Goal: Task Accomplishment & Management: Manage account settings

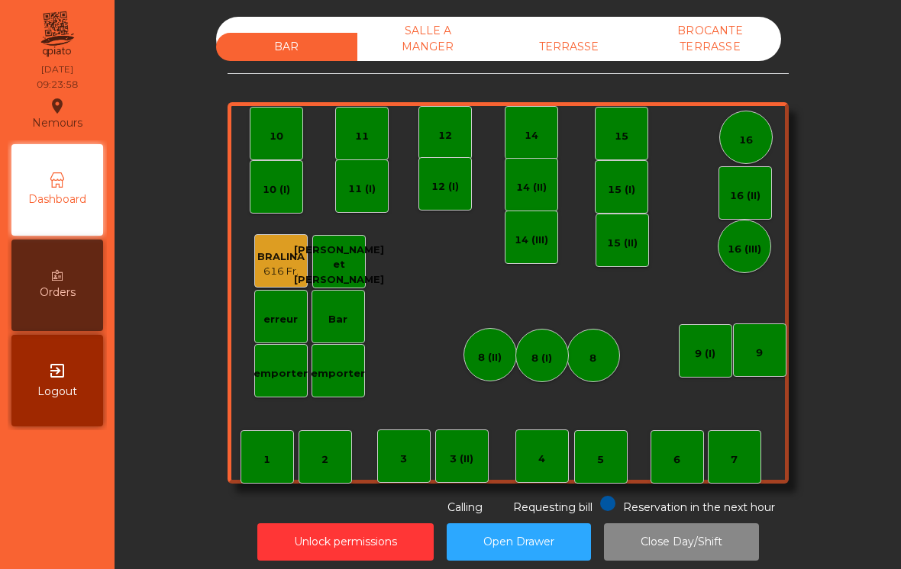
click at [471, 480] on div "3 (II)" at bounding box center [461, 456] width 53 height 53
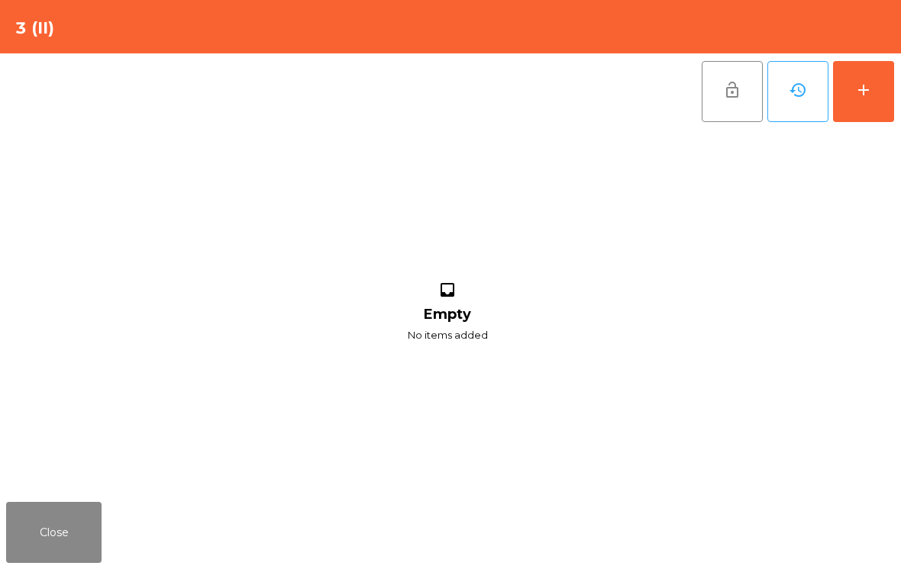
click at [872, 103] on button "add" at bounding box center [863, 91] width 61 height 61
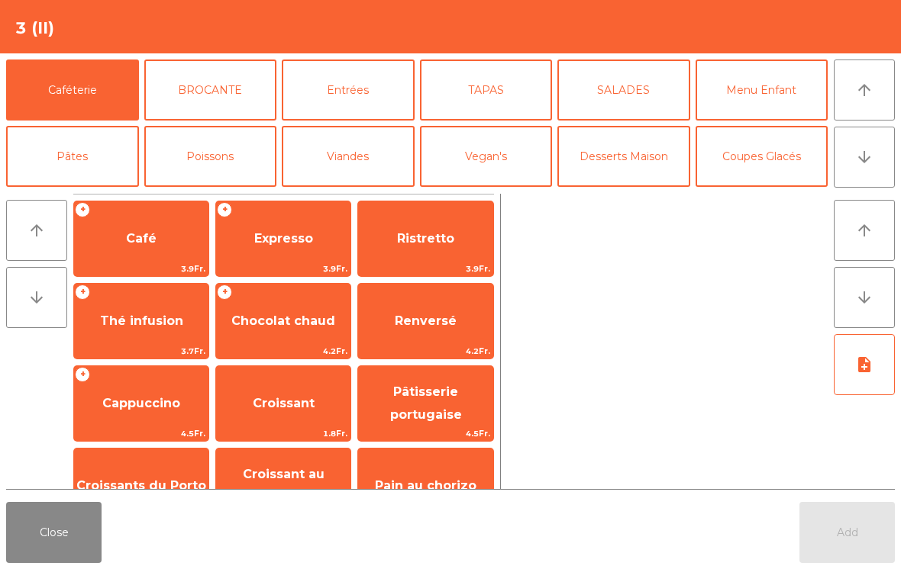
click at [279, 477] on span "Croissant au chocolat pt" at bounding box center [284, 485] width 82 height 37
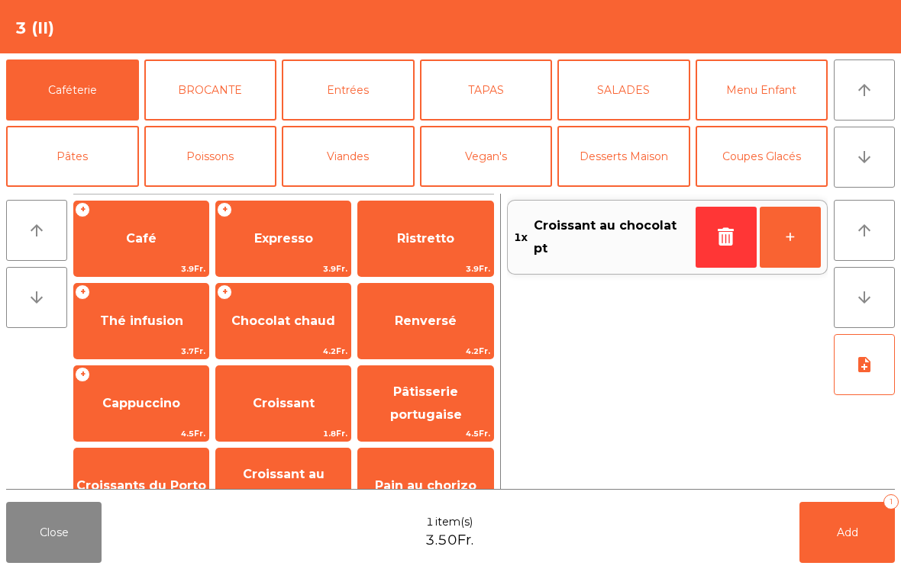
click at [700, 237] on button "button" at bounding box center [725, 237] width 61 height 61
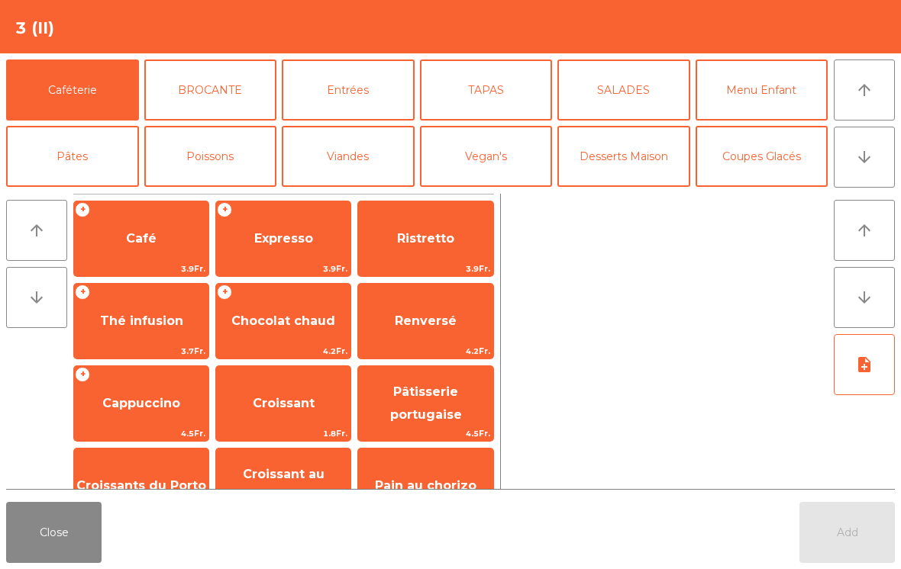
click at [164, 473] on span "Croissants du Porto" at bounding box center [141, 486] width 134 height 41
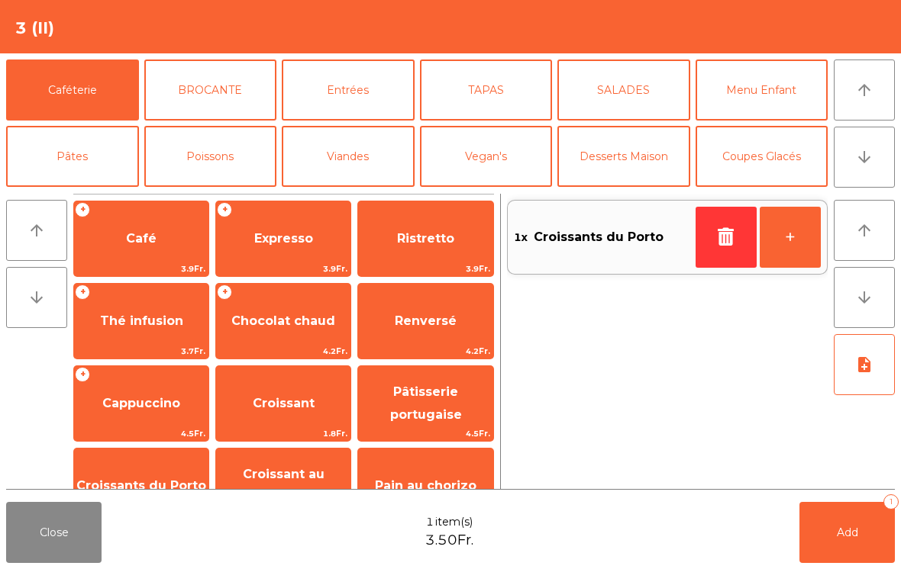
click at [305, 419] on span "Croissant" at bounding box center [283, 403] width 134 height 41
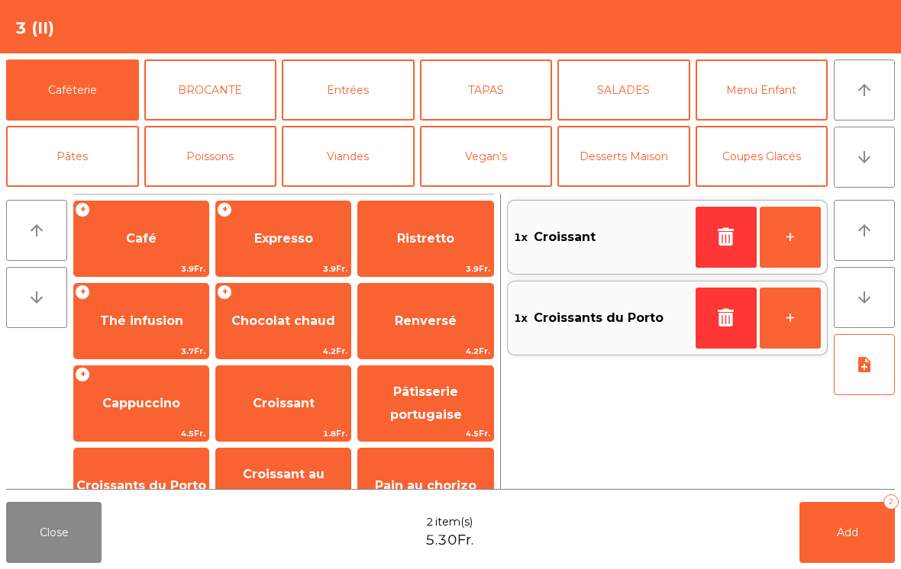
click at [862, 166] on icon "arrow_downward" at bounding box center [864, 157] width 18 height 18
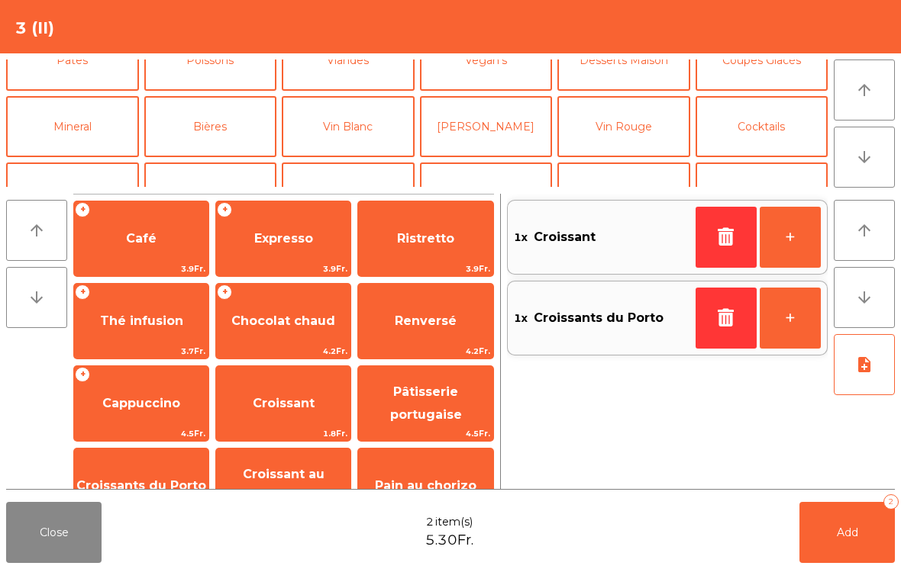
scroll to position [133, 0]
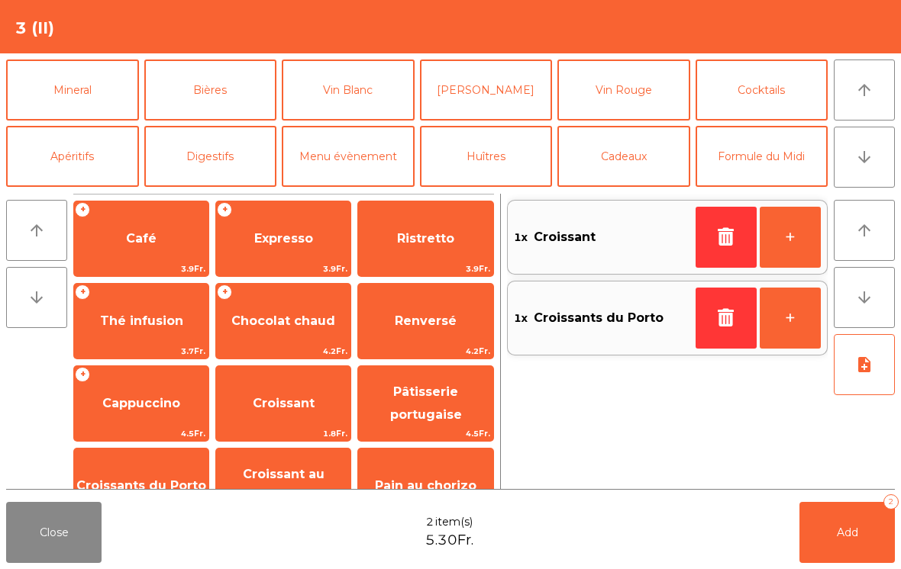
click at [85, 102] on button "Mineral" at bounding box center [72, 90] width 133 height 61
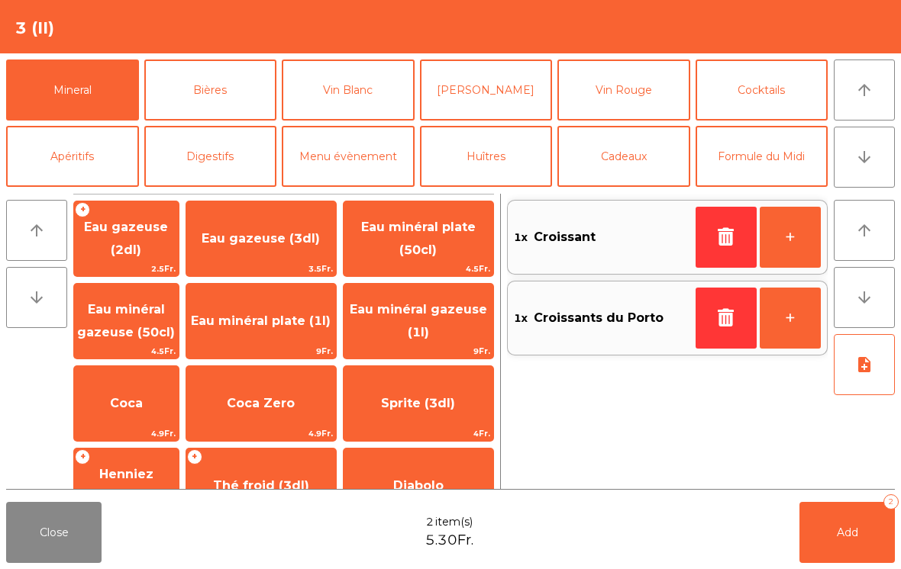
click at [313, 237] on span "Eau gazeuse (3dl)" at bounding box center [260, 238] width 118 height 15
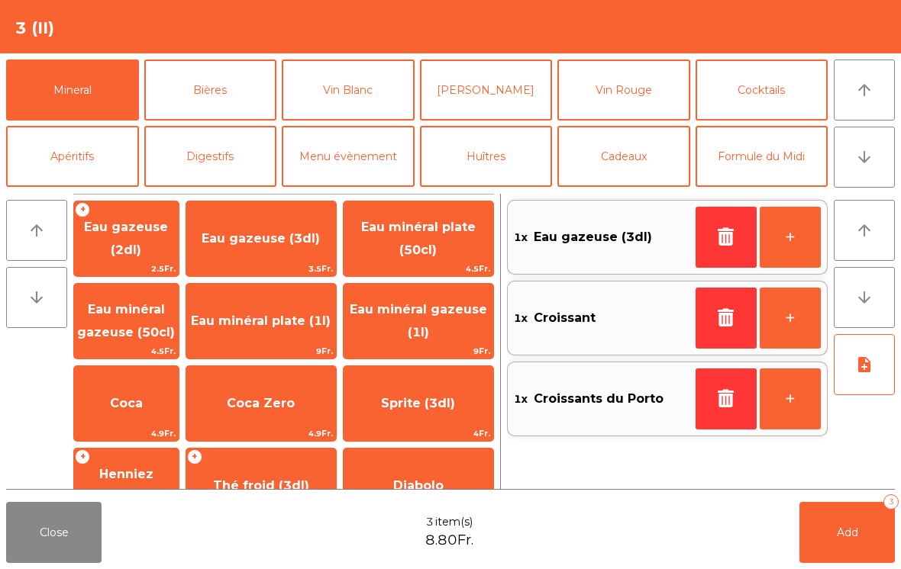
click at [800, 241] on button "+" at bounding box center [789, 237] width 61 height 61
click at [842, 524] on button "Add 4" at bounding box center [846, 532] width 95 height 61
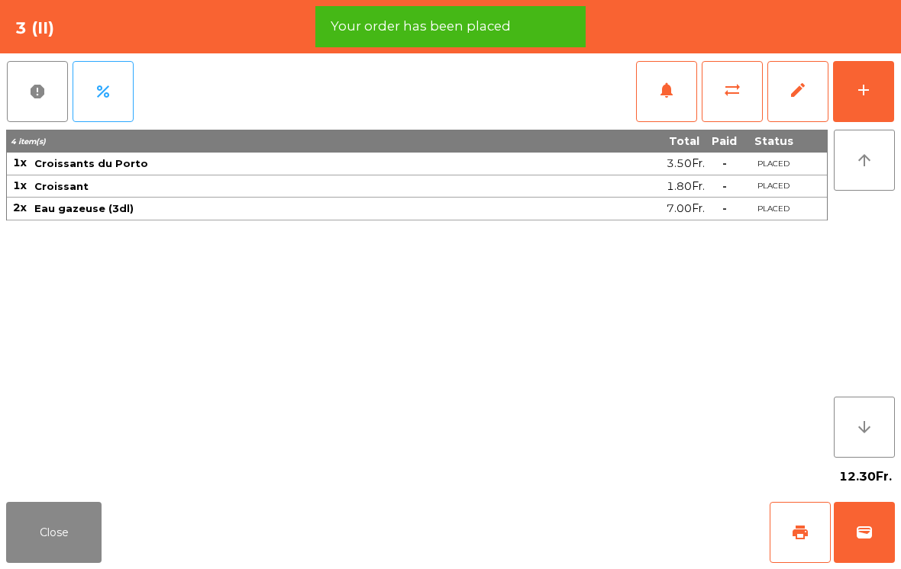
click at [804, 530] on span "print" at bounding box center [800, 533] width 18 height 18
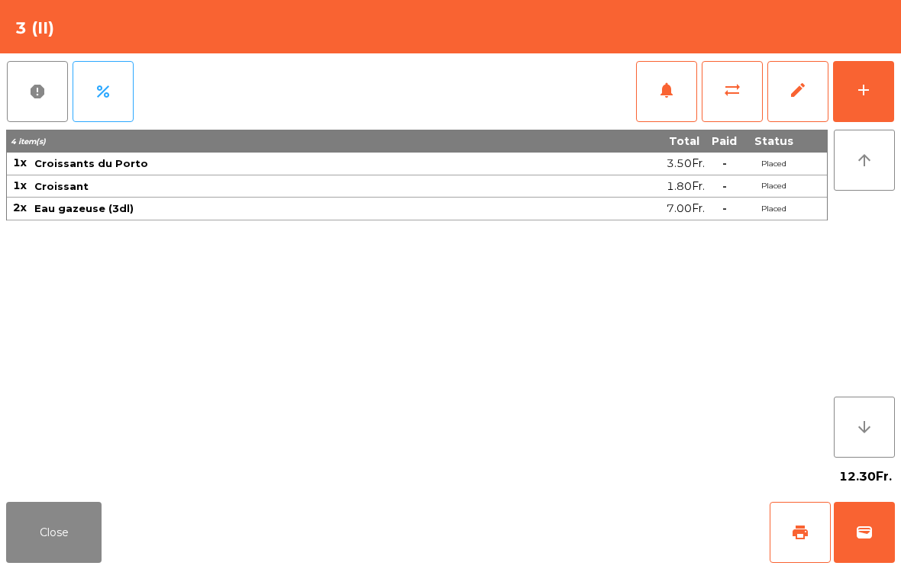
click at [74, 536] on button "Close" at bounding box center [53, 532] width 95 height 61
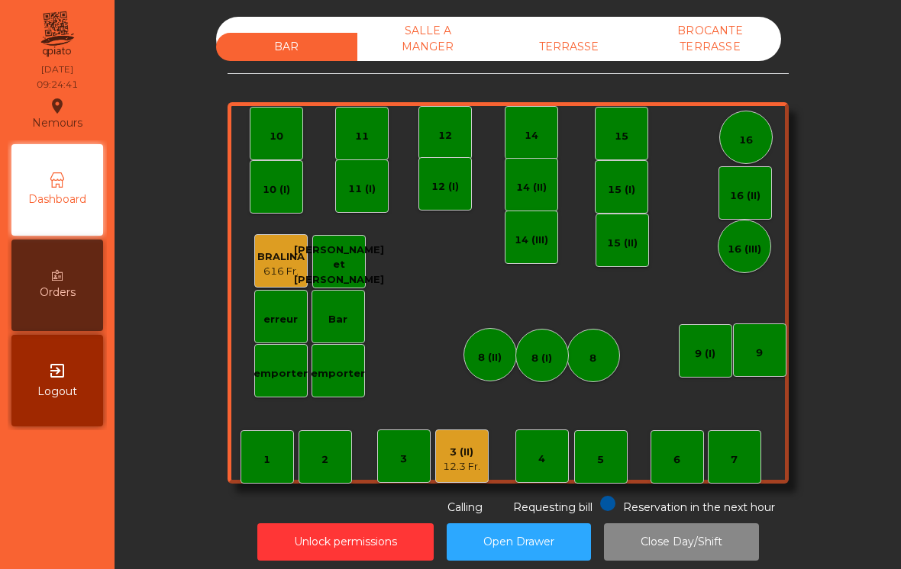
click at [743, 464] on div "7" at bounding box center [733, 456] width 53 height 53
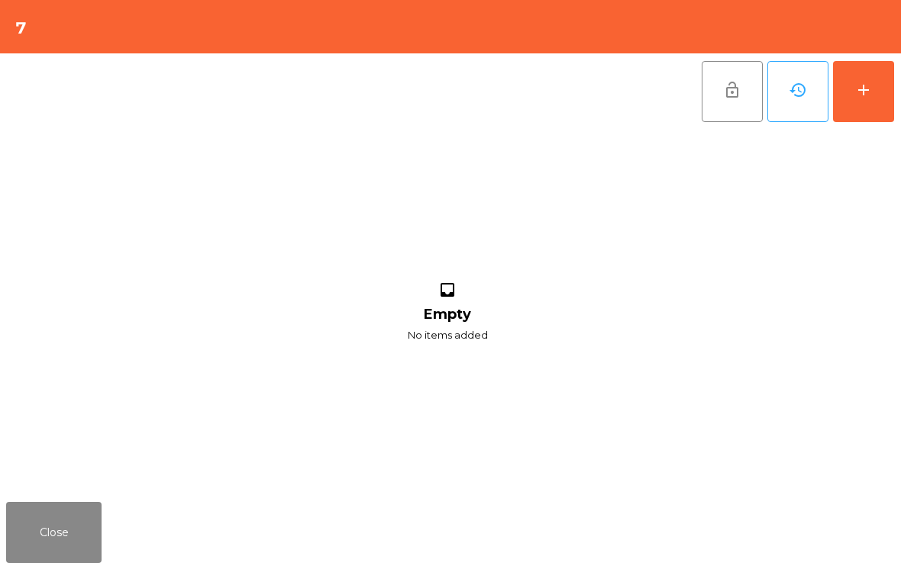
click at [862, 105] on button "add" at bounding box center [863, 91] width 61 height 61
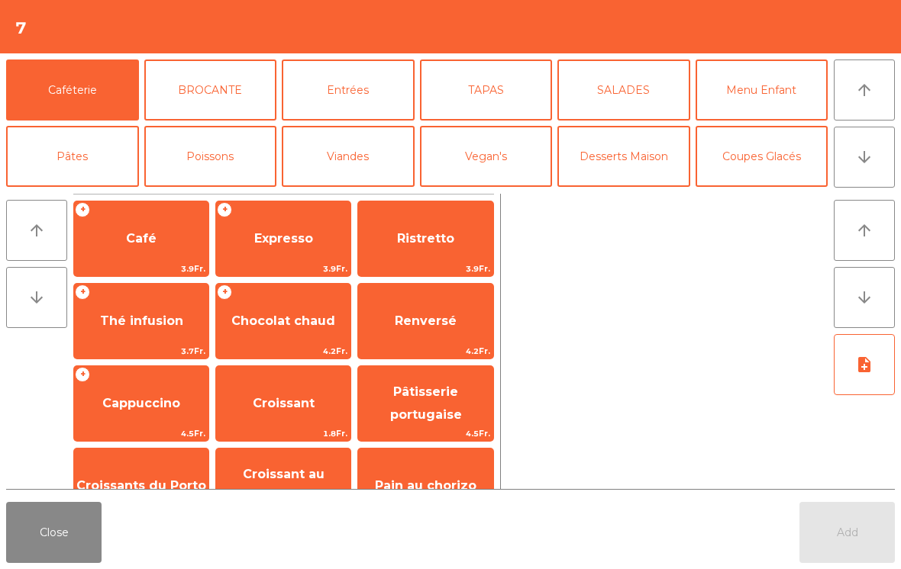
click at [125, 240] on span "Café" at bounding box center [141, 238] width 134 height 41
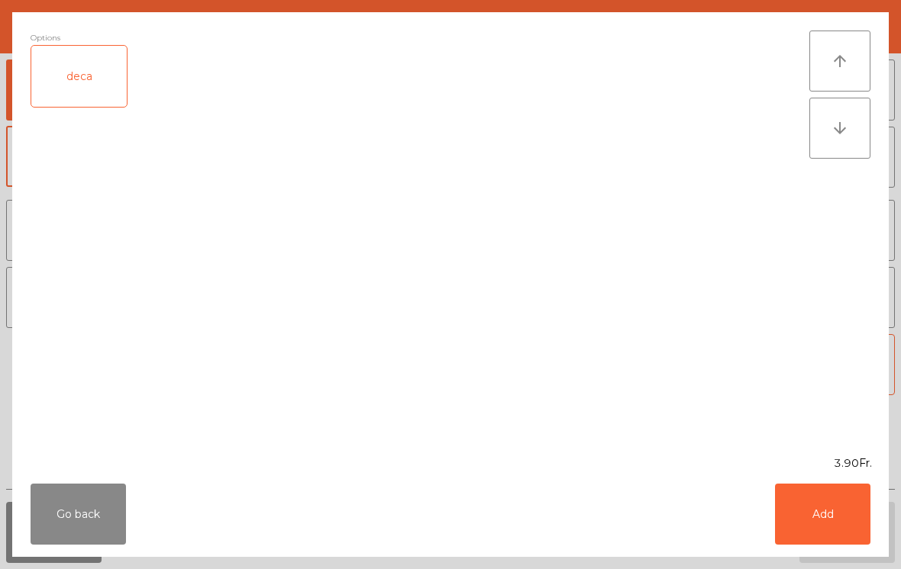
click at [828, 516] on button "Add" at bounding box center [822, 514] width 95 height 61
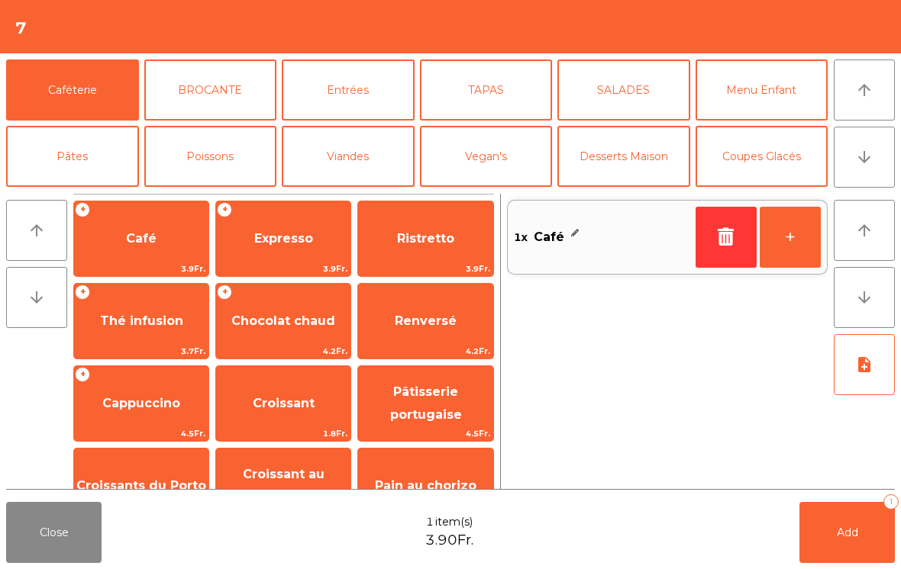
click at [273, 401] on span "Croissant" at bounding box center [284, 403] width 62 height 15
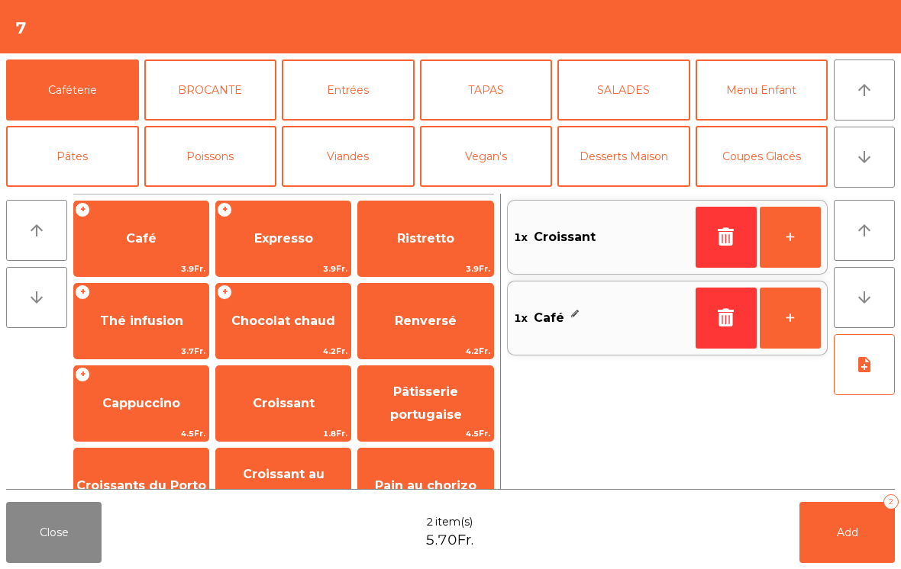
click at [832, 538] on button "Add 2" at bounding box center [846, 532] width 95 height 61
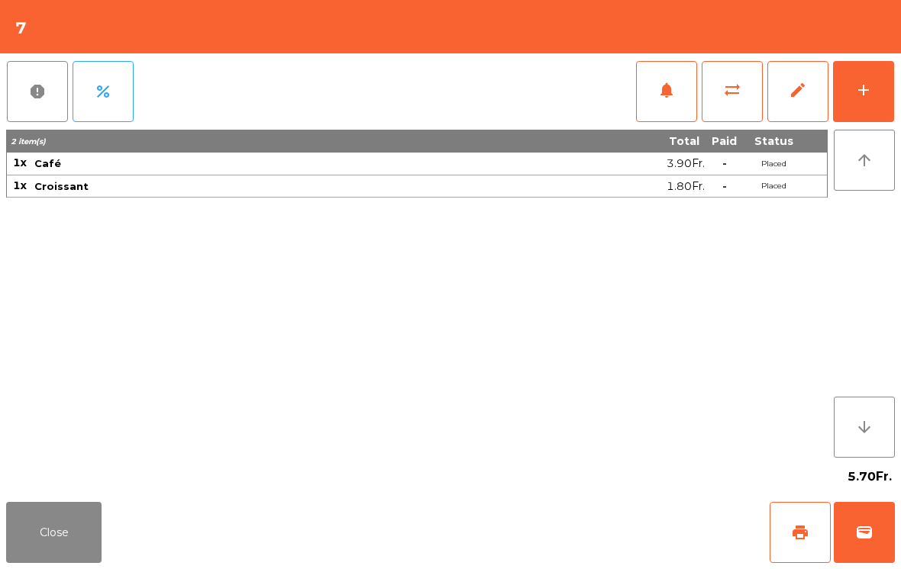
click at [807, 545] on button "print" at bounding box center [799, 532] width 61 height 61
click at [868, 530] on span "wallet" at bounding box center [864, 533] width 18 height 18
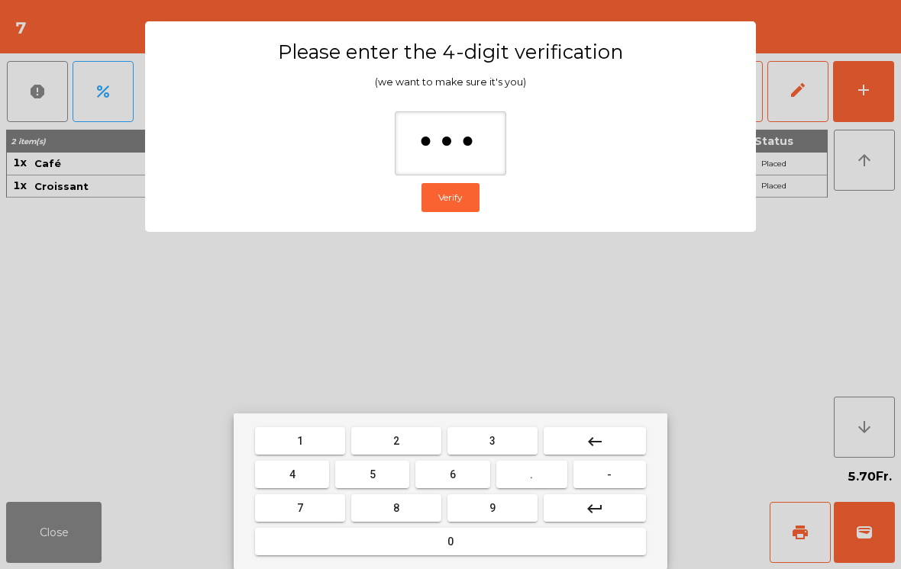
type input "****"
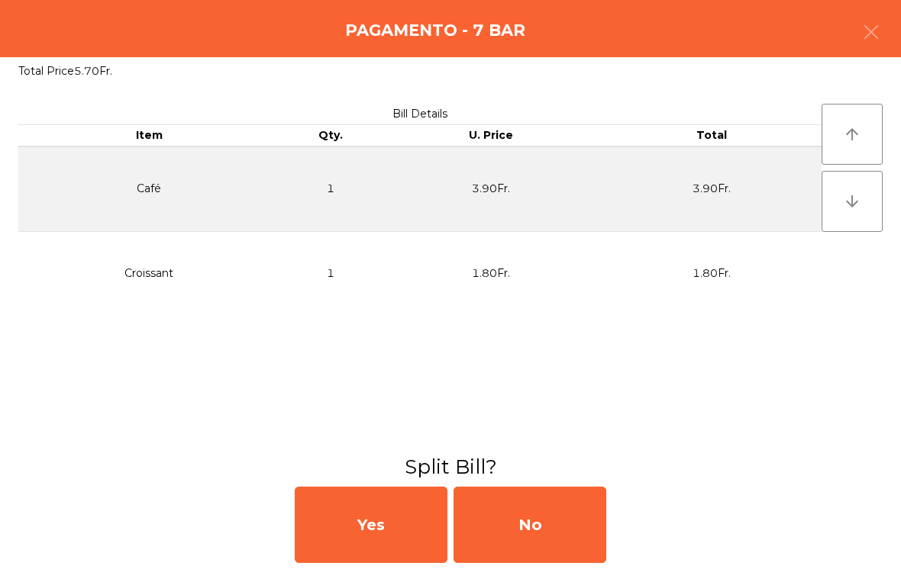
click at [565, 517] on div "No" at bounding box center [529, 525] width 153 height 76
click at [539, 523] on div "MB" at bounding box center [529, 525] width 153 height 76
click at [537, 524] on div "No" at bounding box center [529, 525] width 153 height 76
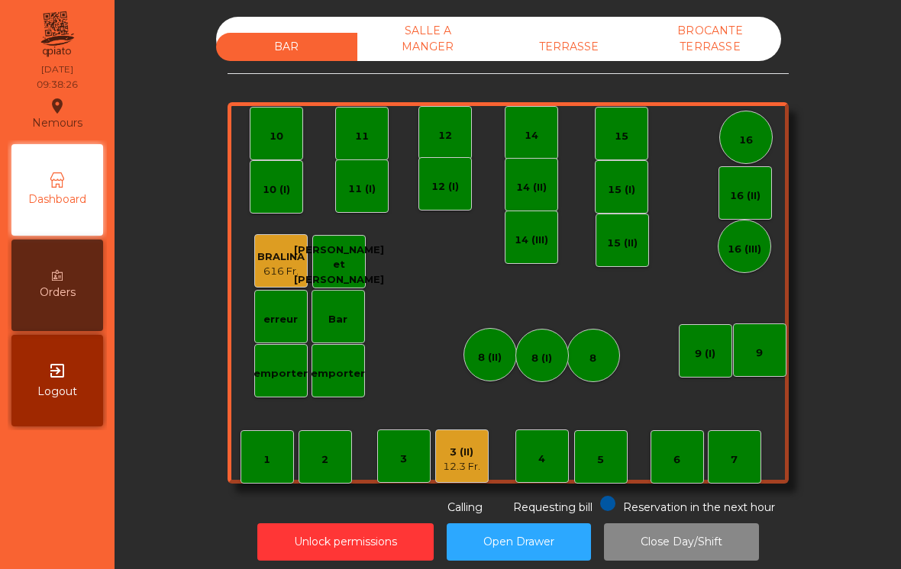
click at [288, 255] on div "BRALINA" at bounding box center [280, 257] width 47 height 15
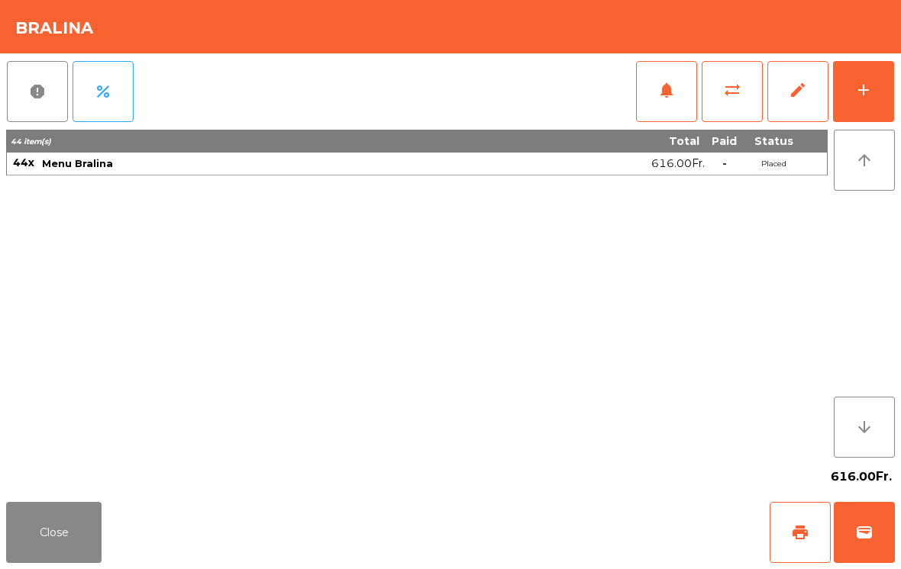
click at [736, 96] on span "sync_alt" at bounding box center [732, 90] width 18 height 18
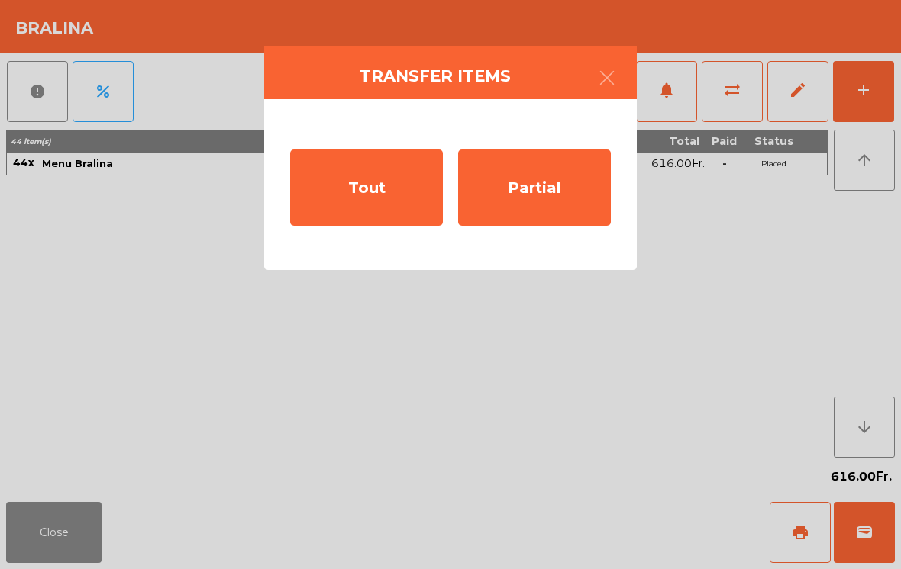
click at [525, 214] on div "Partial" at bounding box center [534, 188] width 153 height 76
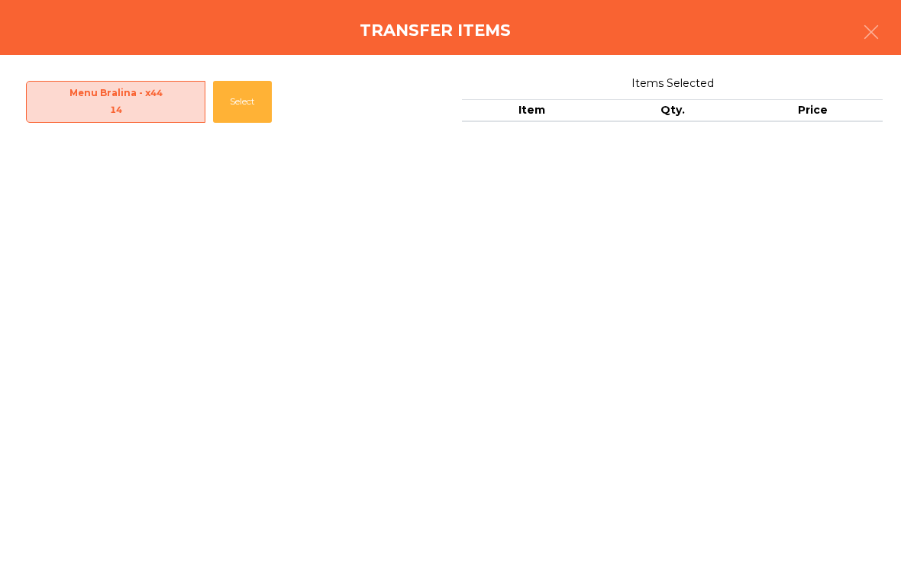
click at [262, 112] on button "Select" at bounding box center [242, 102] width 59 height 42
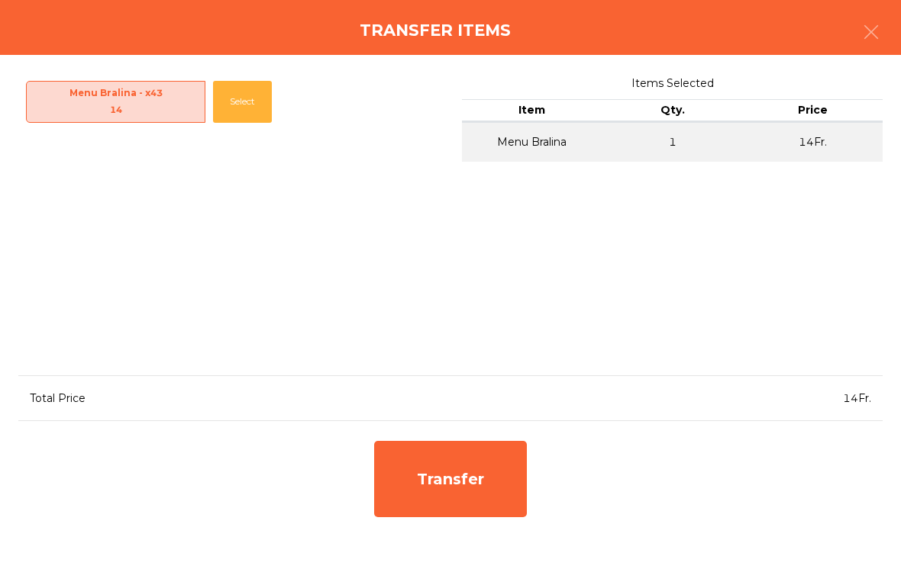
click at [252, 106] on button "Select" at bounding box center [242, 102] width 59 height 42
click at [247, 114] on button "Select" at bounding box center [242, 102] width 59 height 42
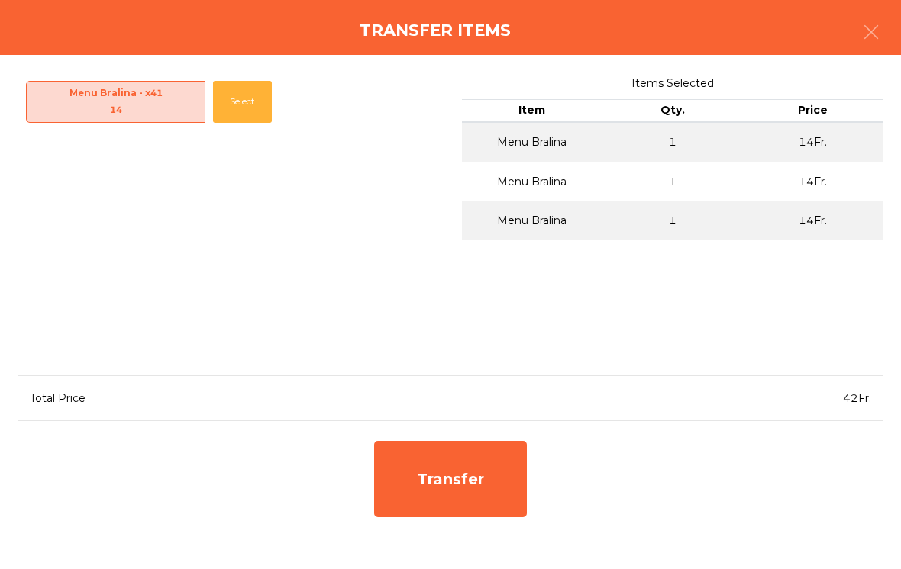
click at [472, 475] on div "Transfer" at bounding box center [450, 479] width 153 height 76
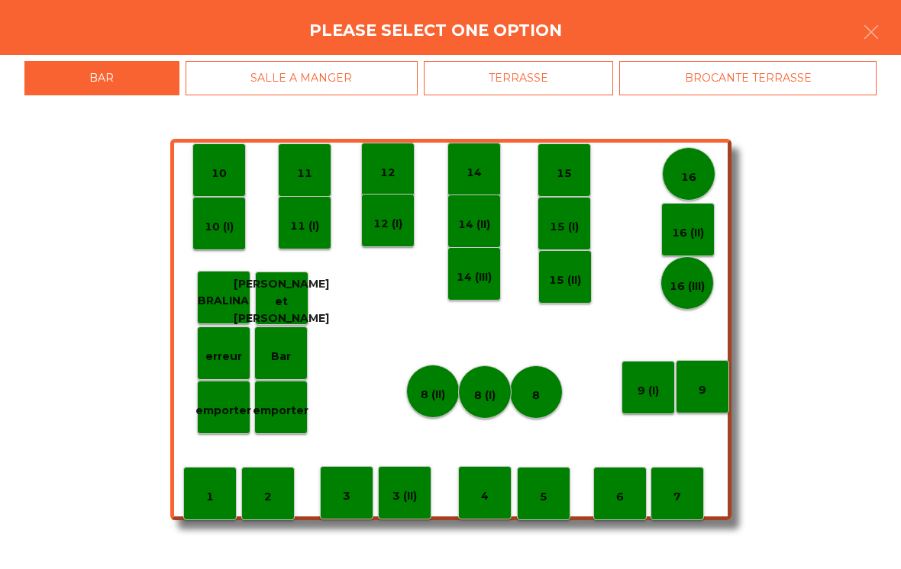
click at [301, 353] on div "Bar" at bounding box center [280, 353] width 53 height 53
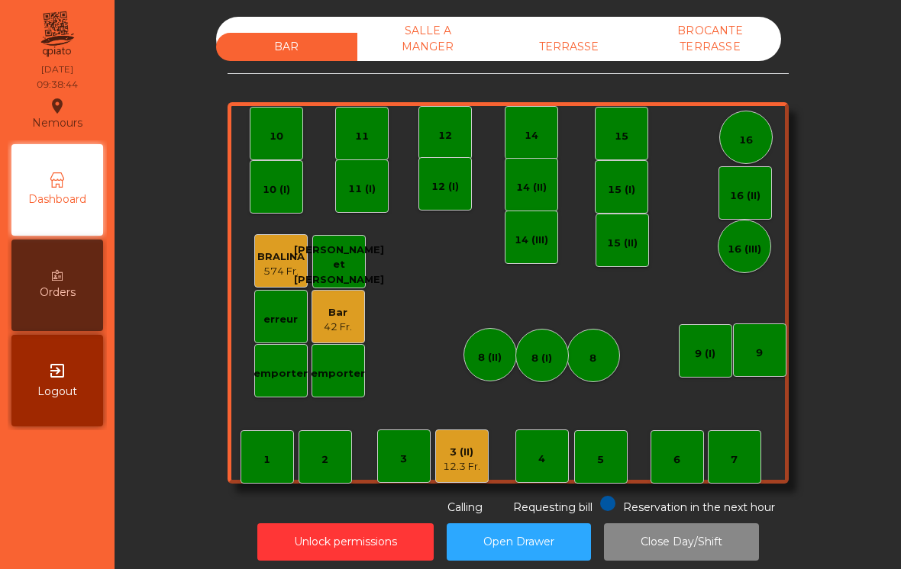
click at [290, 260] on div "BRALINA" at bounding box center [280, 257] width 47 height 15
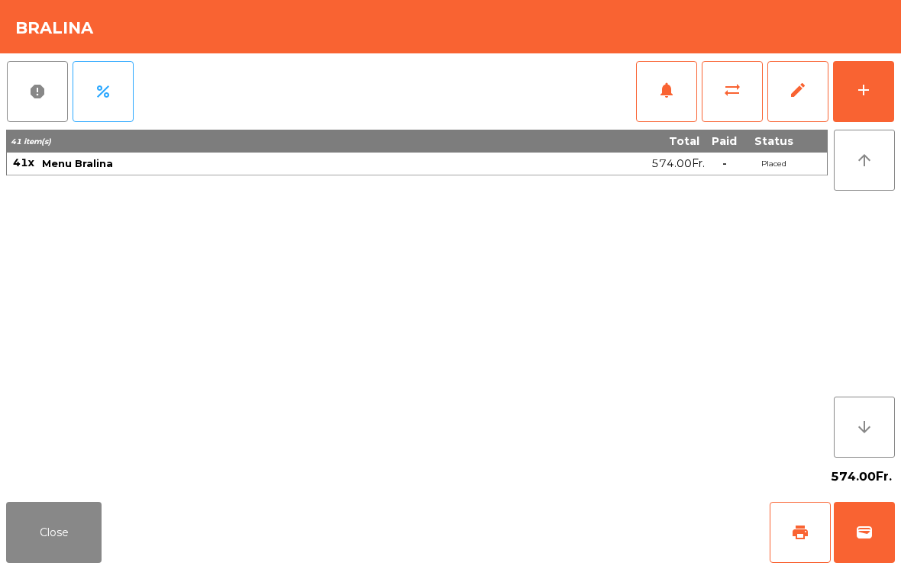
click at [881, 540] on button "wallet" at bounding box center [863, 532] width 61 height 61
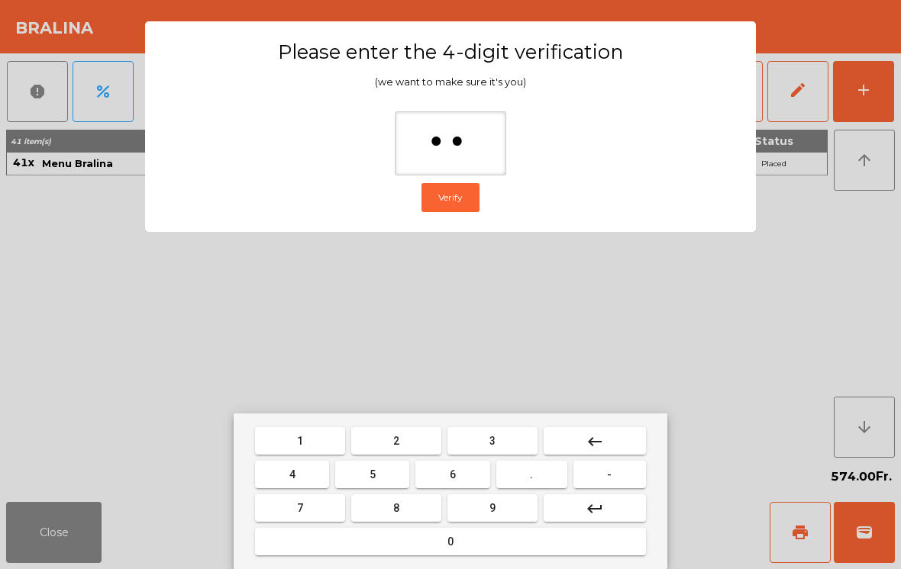
type input "***"
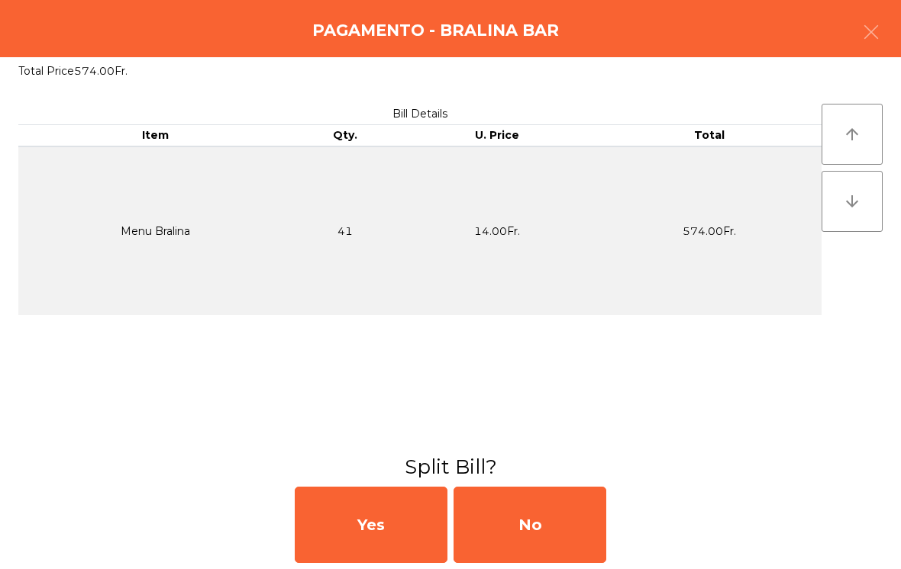
click at [528, 523] on div "No" at bounding box center [529, 525] width 153 height 76
click at [514, 527] on div "No" at bounding box center [529, 525] width 153 height 76
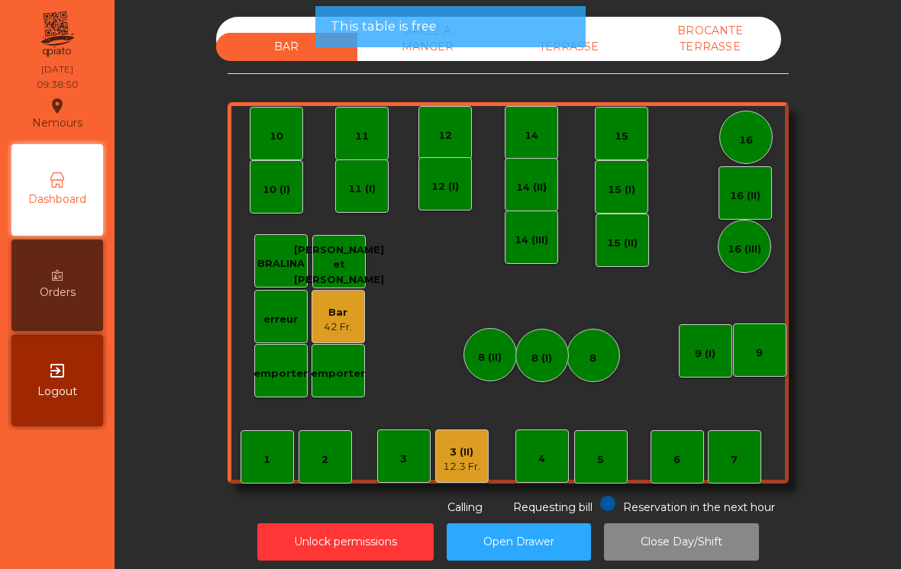
click at [334, 329] on div "42 Fr." at bounding box center [338, 327] width 28 height 15
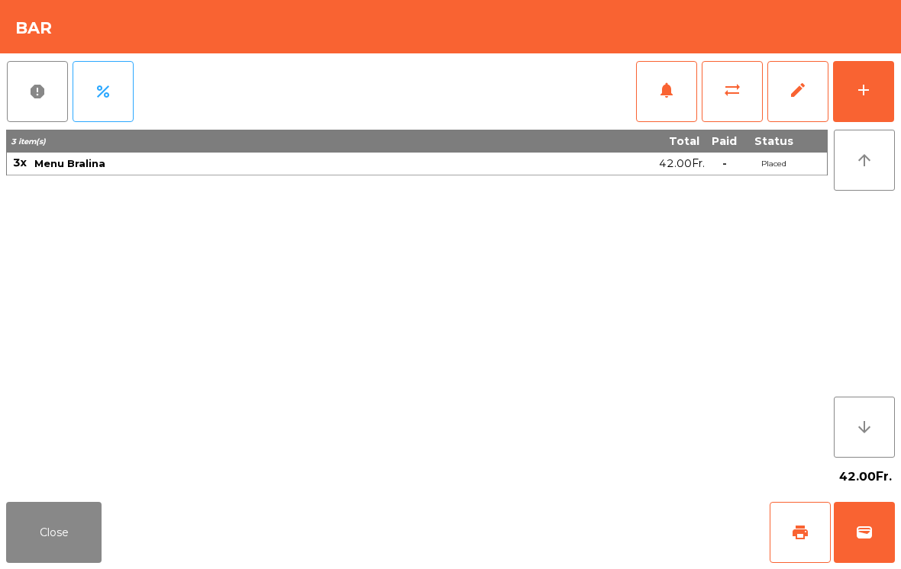
click at [721, 100] on button "sync_alt" at bounding box center [731, 91] width 61 height 61
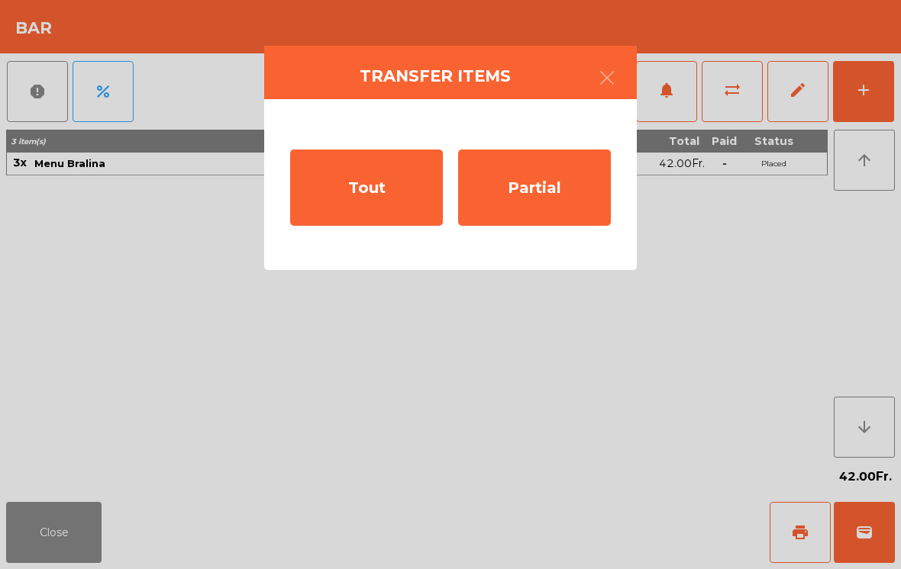
click at [342, 194] on div "Tout" at bounding box center [366, 188] width 153 height 76
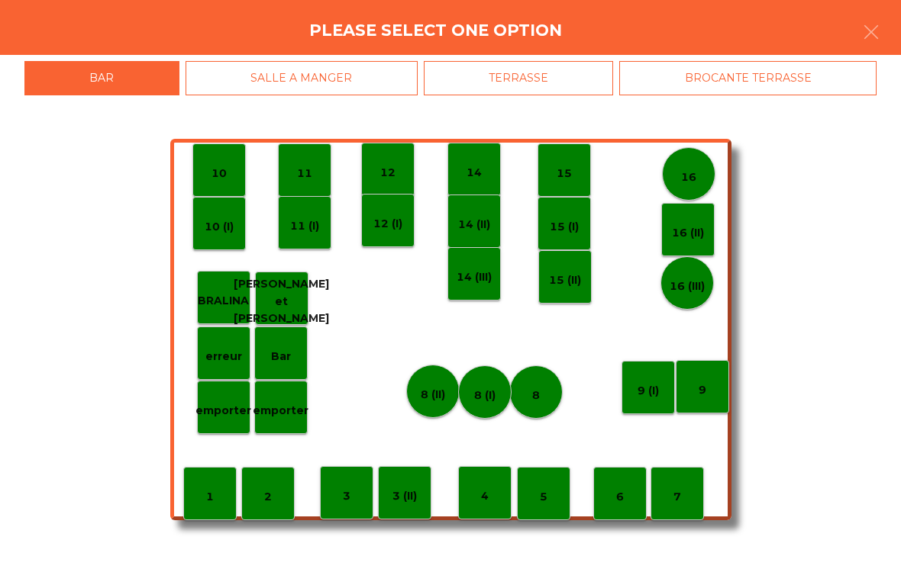
click at [224, 306] on p "BRALINA" at bounding box center [223, 301] width 51 height 18
